Goal: Information Seeking & Learning: Learn about a topic

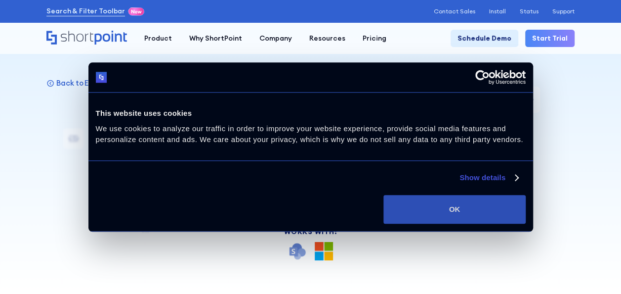
click at [411, 206] on button "OK" at bounding box center [455, 209] width 142 height 29
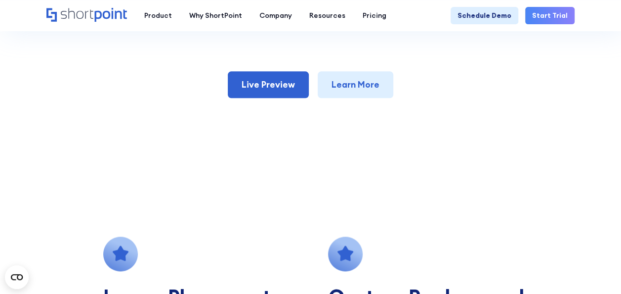
scroll to position [494, 0]
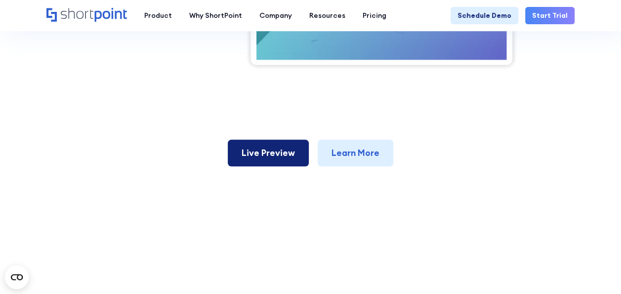
click at [256, 156] on link "Live Preview" at bounding box center [268, 152] width 81 height 27
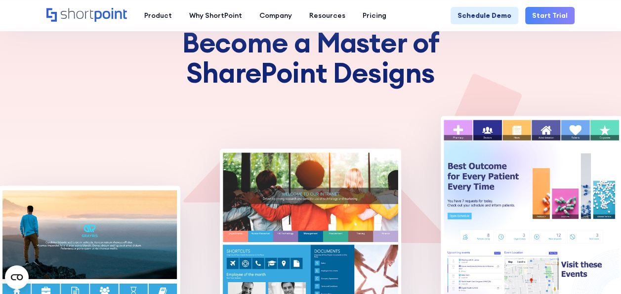
scroll to position [346, 0]
